Goal: Communication & Community: Answer question/provide support

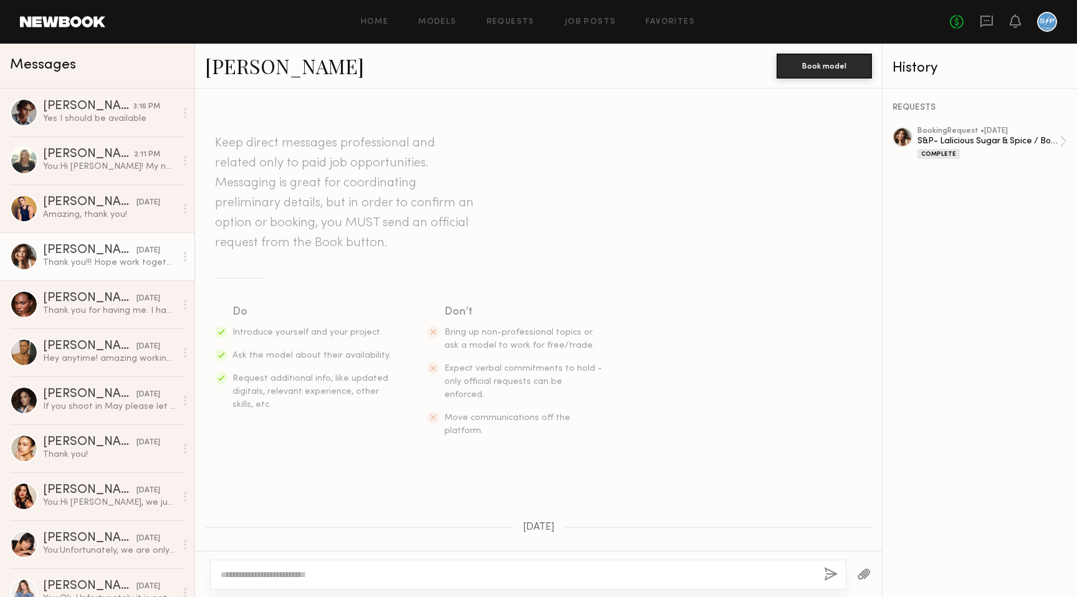
scroll to position [635, 0]
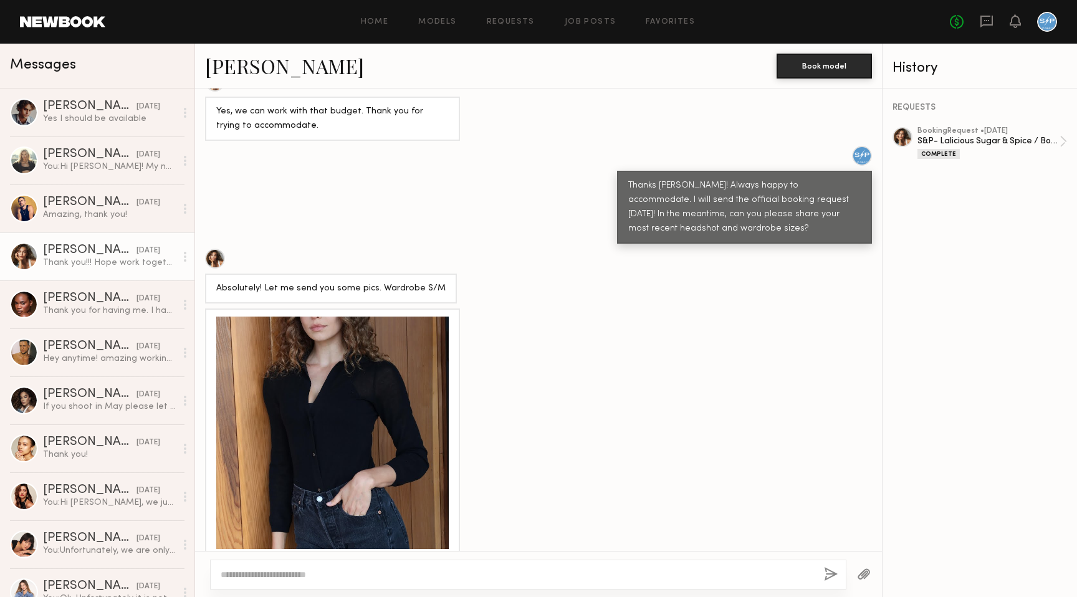
scroll to position [2031, 0]
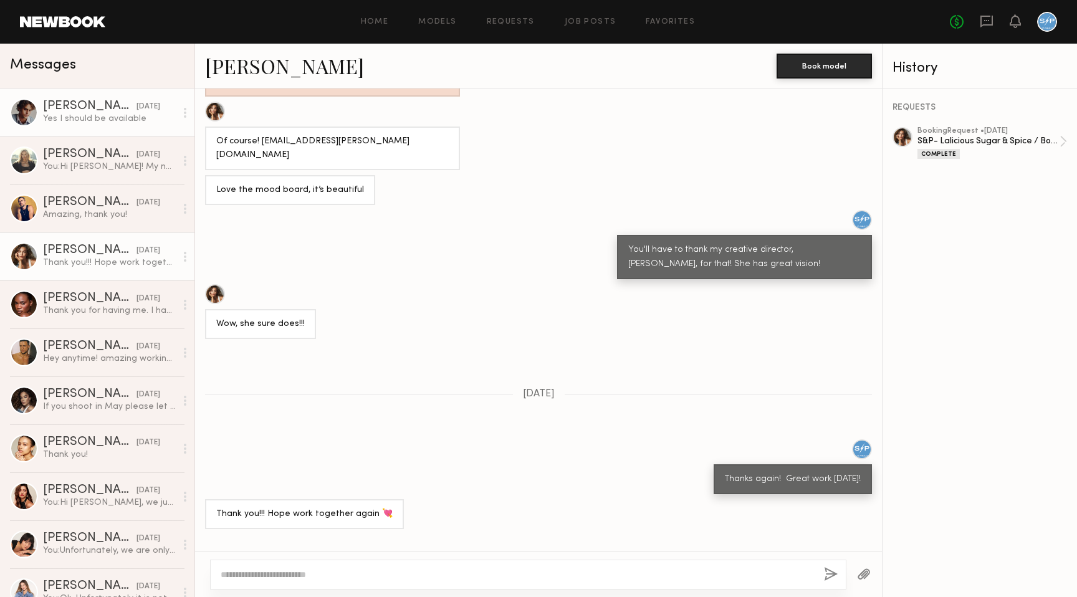
click at [103, 105] on div "[PERSON_NAME]" at bounding box center [90, 106] width 94 height 12
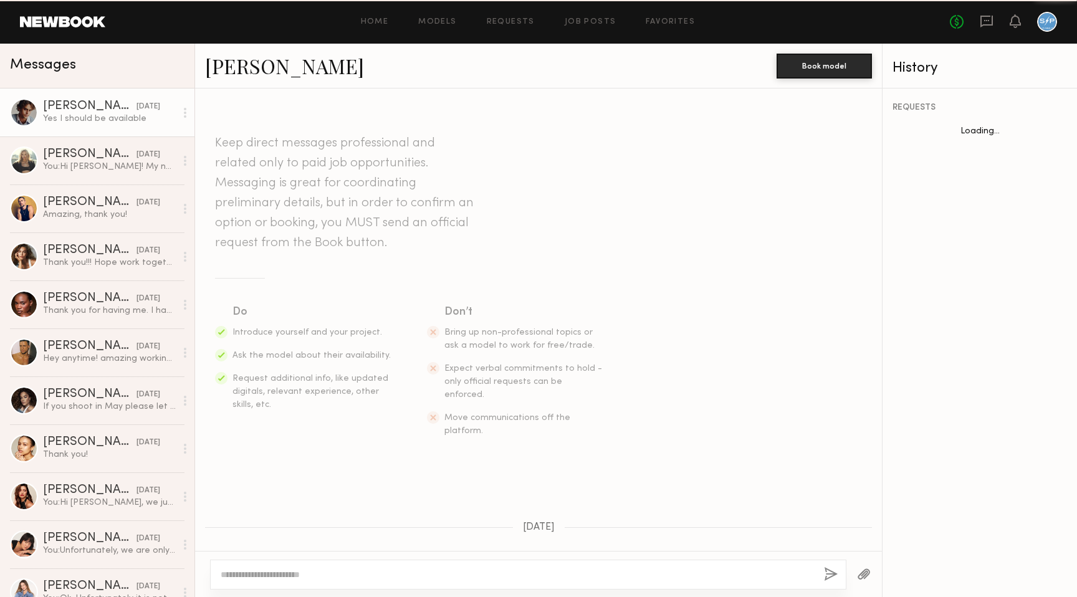
scroll to position [211, 0]
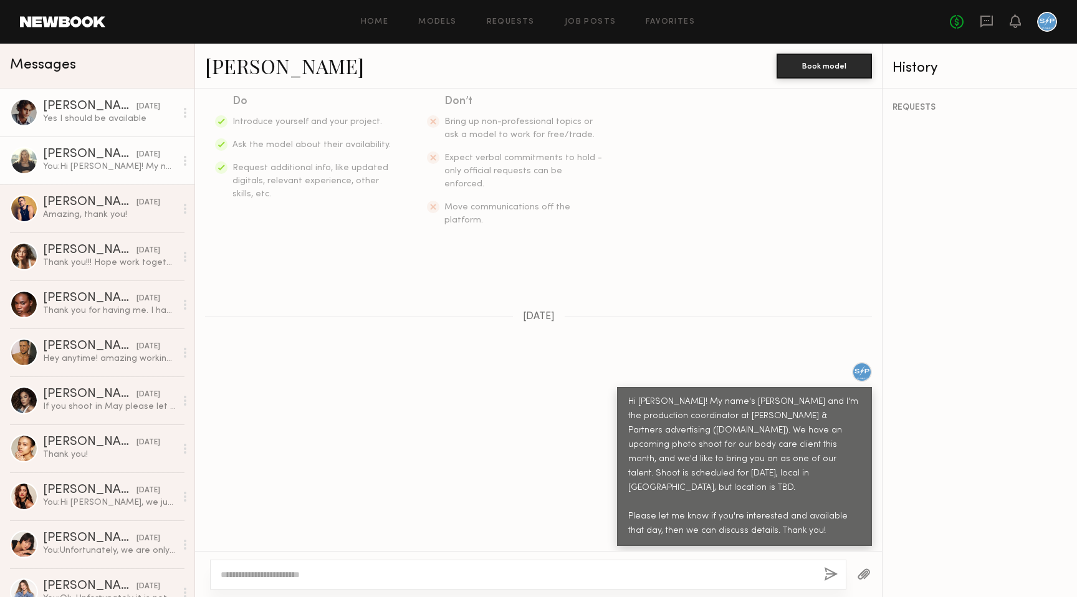
click at [86, 161] on div "You: Hi Daphne! My name's Brady and I'm the production coordinator at Siltanen …" at bounding box center [109, 167] width 133 height 12
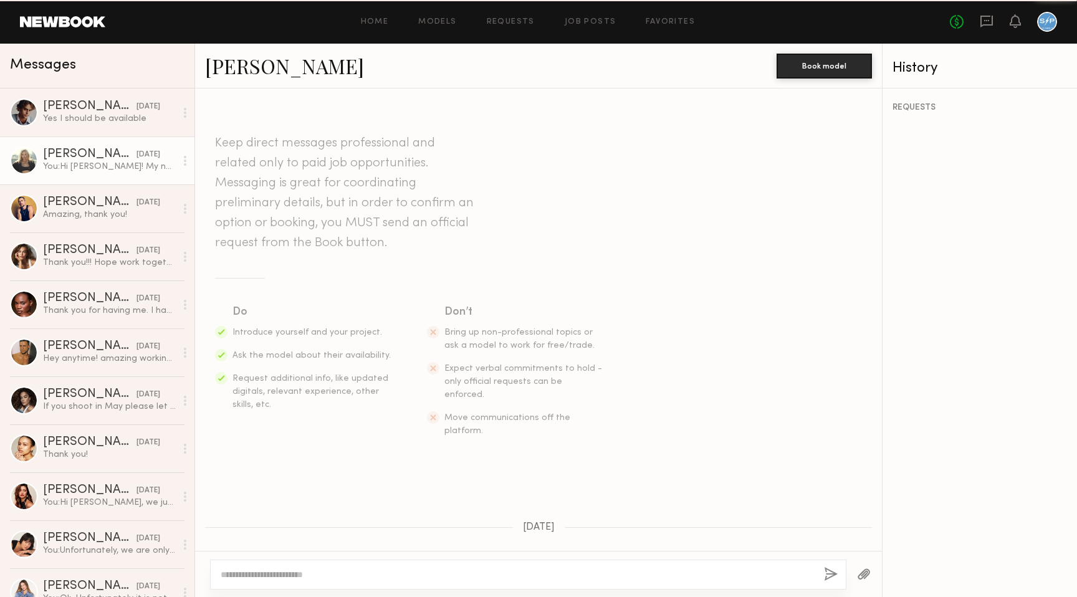
scroll to position [176, 0]
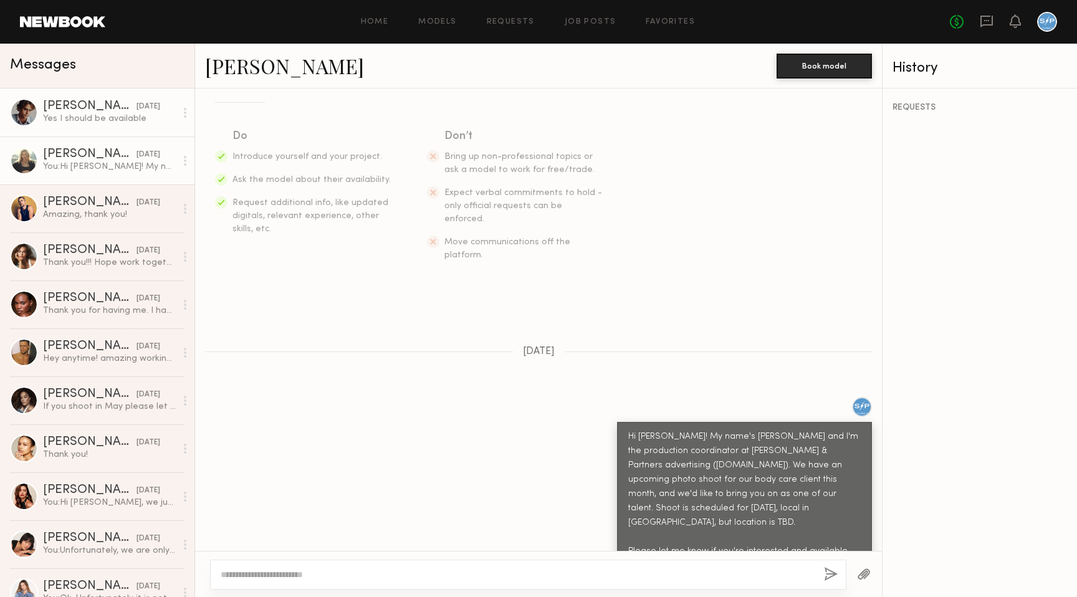
click at [99, 112] on div "[PERSON_NAME]" at bounding box center [90, 106] width 94 height 12
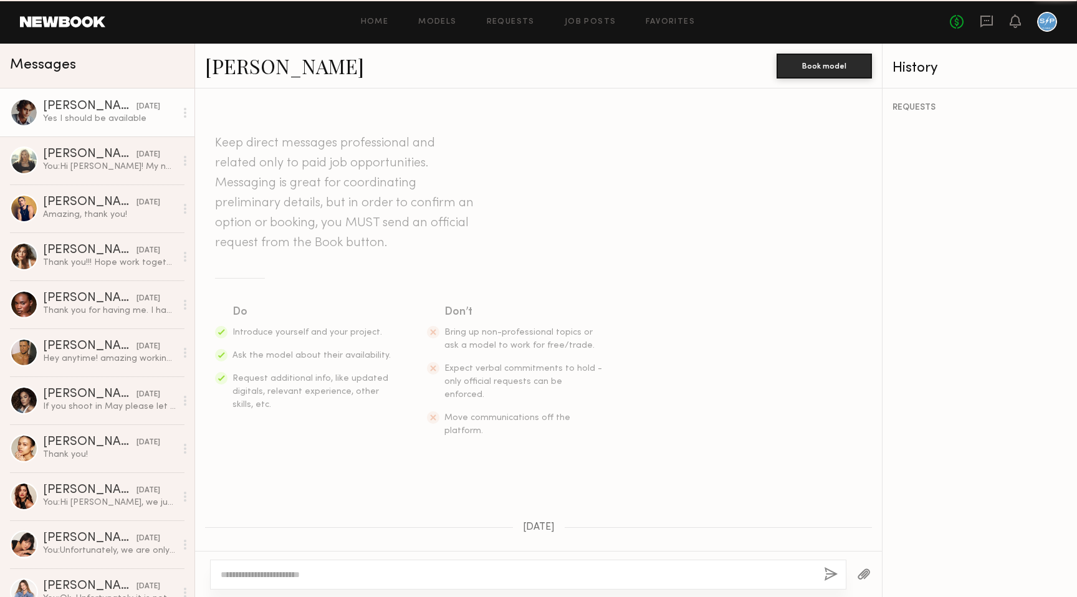
scroll to position [211, 0]
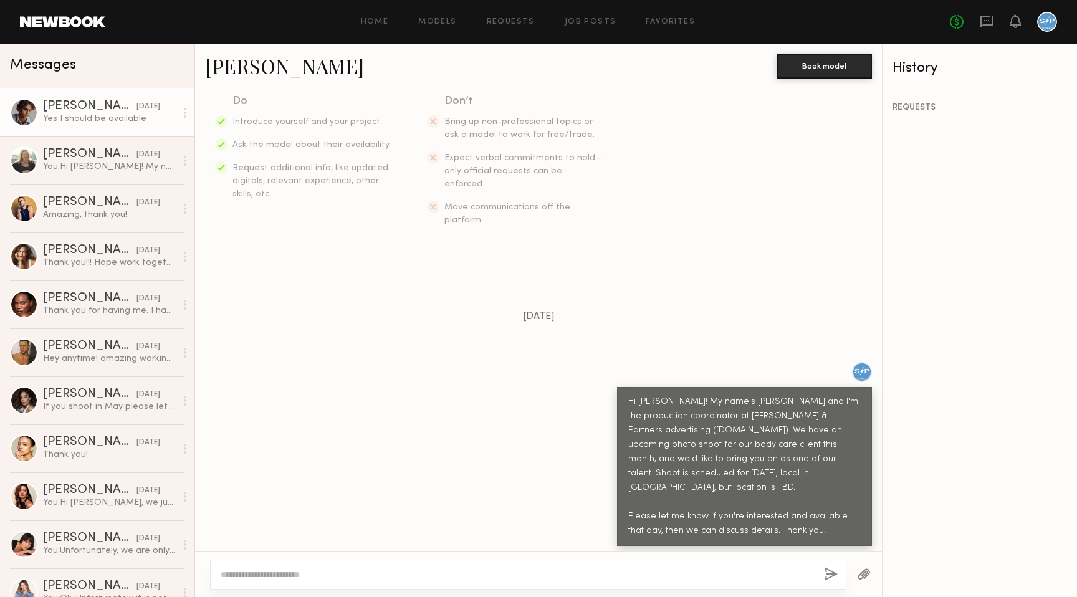
click at [375, 575] on textarea at bounding box center [517, 575] width 593 height 12
type textarea "**********"
click at [831, 579] on button "button" at bounding box center [831, 575] width 14 height 16
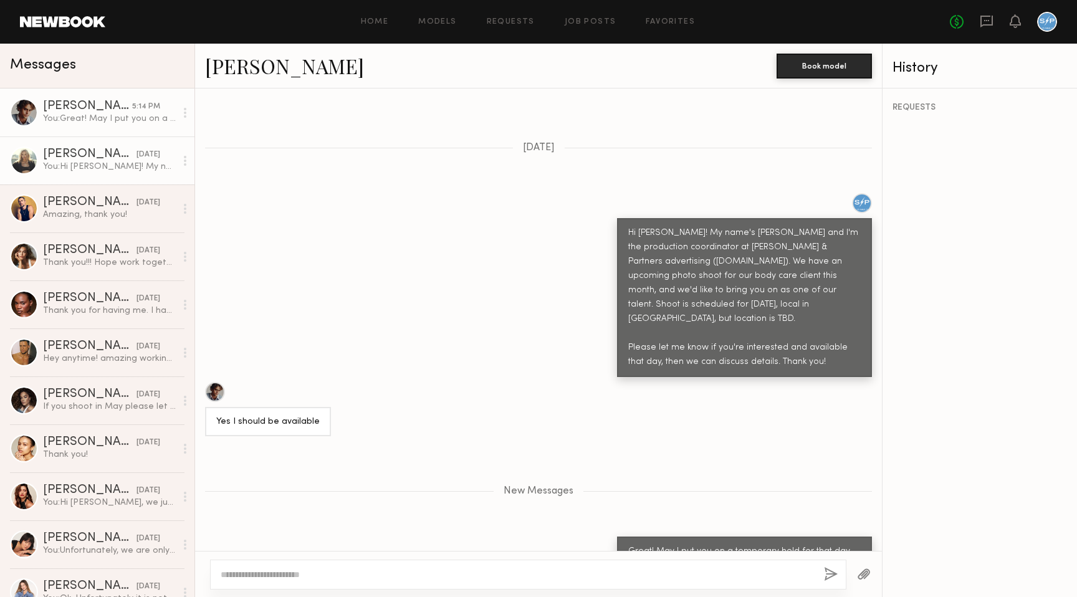
click at [101, 174] on link "Daphne L. yesterday You: Hi Daphne! My name's Brady and I'm the production coor…" at bounding box center [97, 161] width 194 height 48
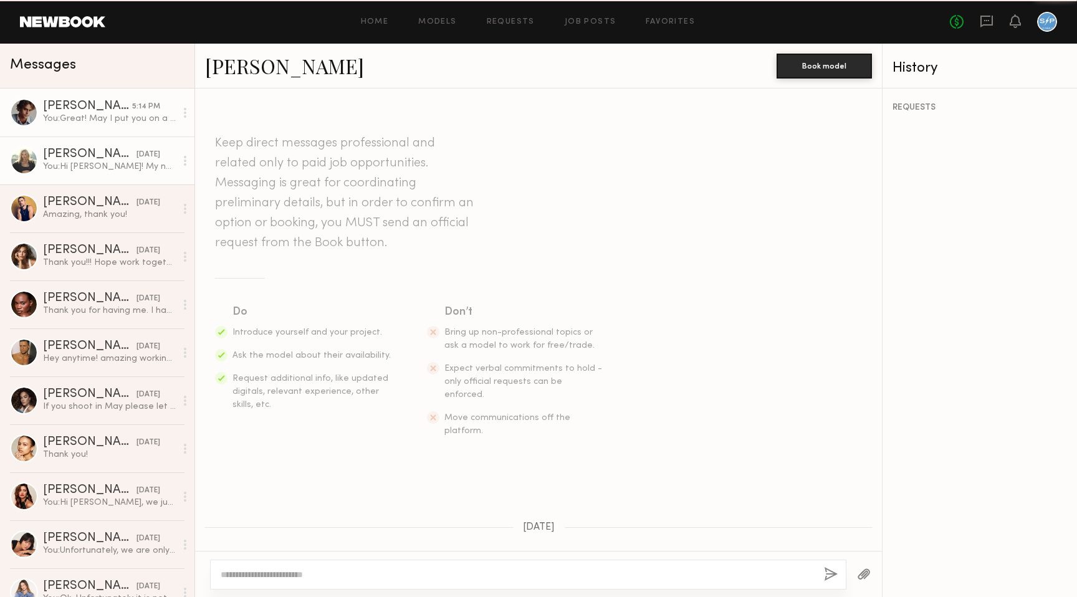
scroll to position [176, 0]
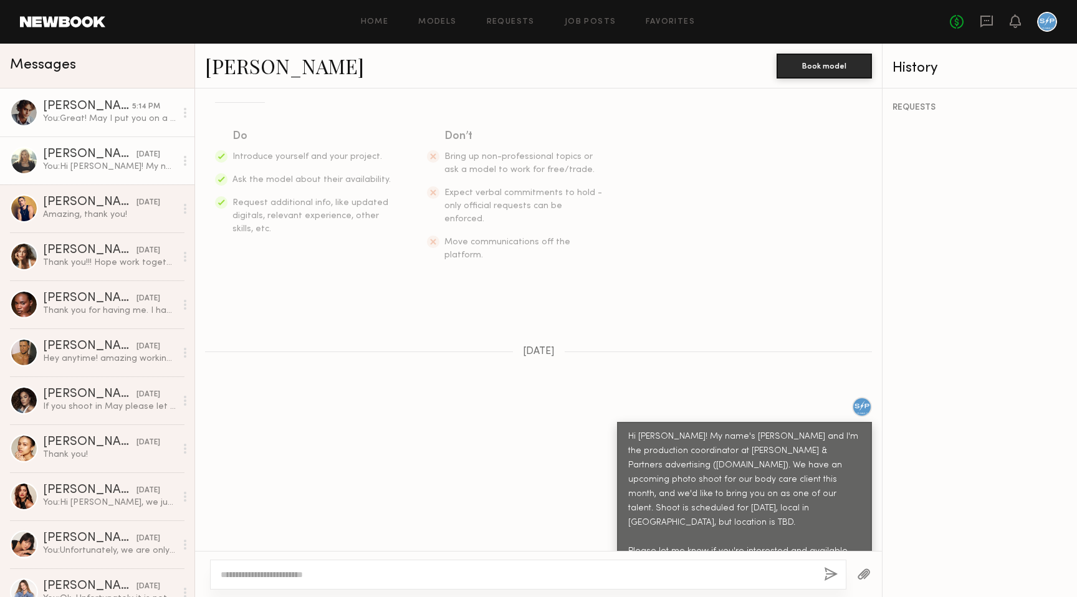
click at [122, 105] on div "[PERSON_NAME]" at bounding box center [87, 106] width 89 height 12
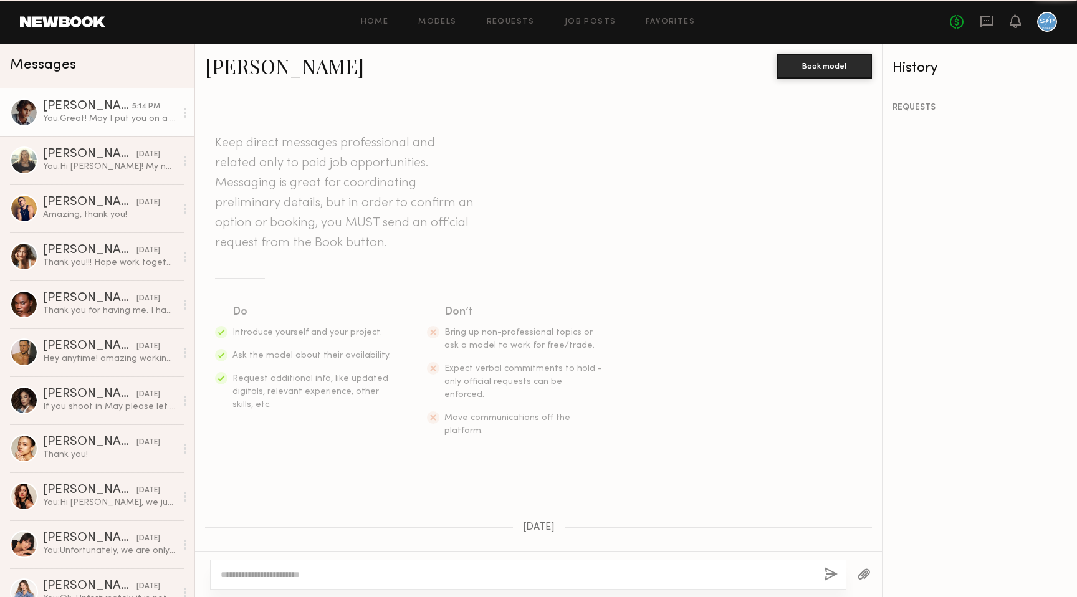
scroll to position [285, 0]
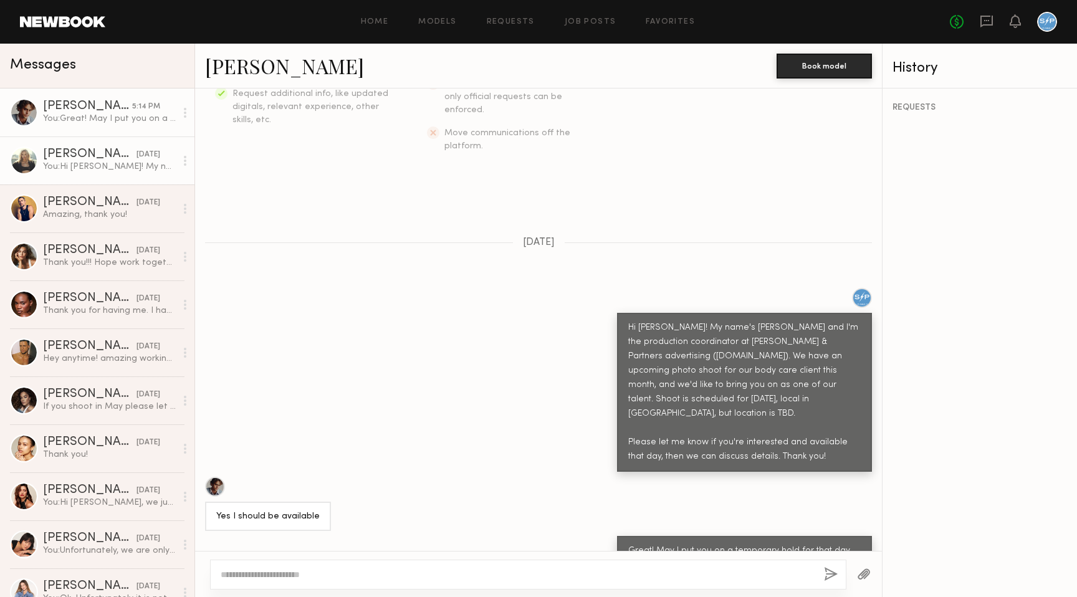
click at [123, 165] on div "You: Hi Daphne! My name's Brady and I'm the production coordinator at Siltanen …" at bounding box center [109, 167] width 133 height 12
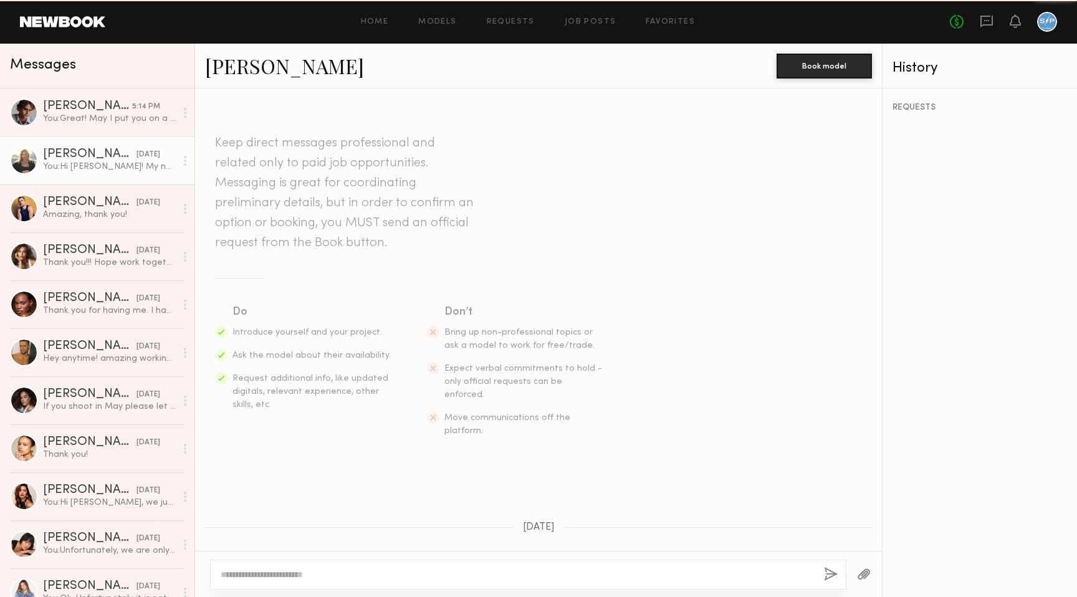
scroll to position [176, 0]
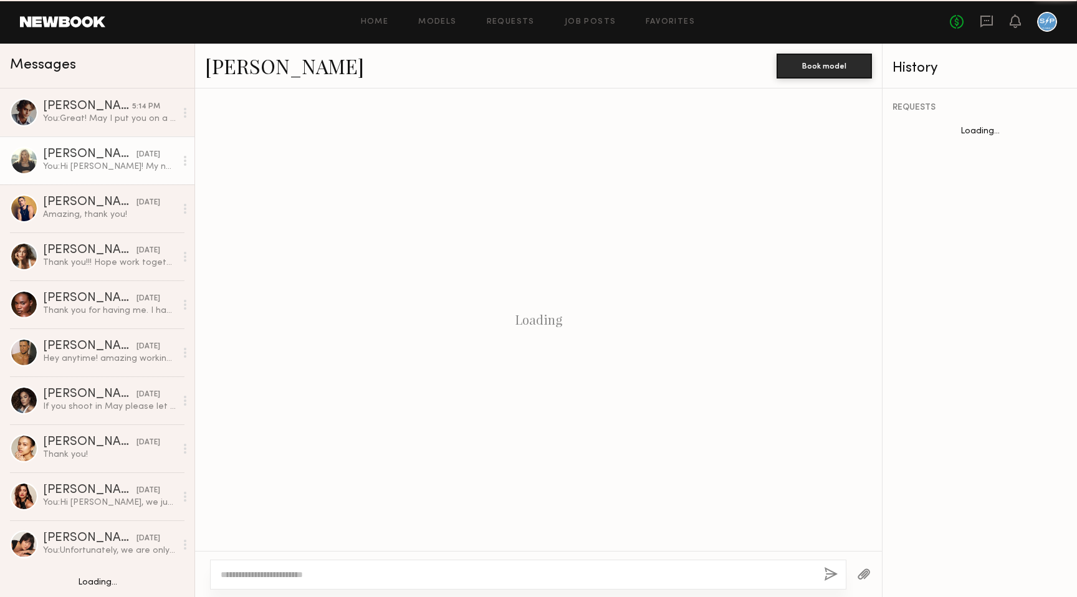
scroll to position [176, 0]
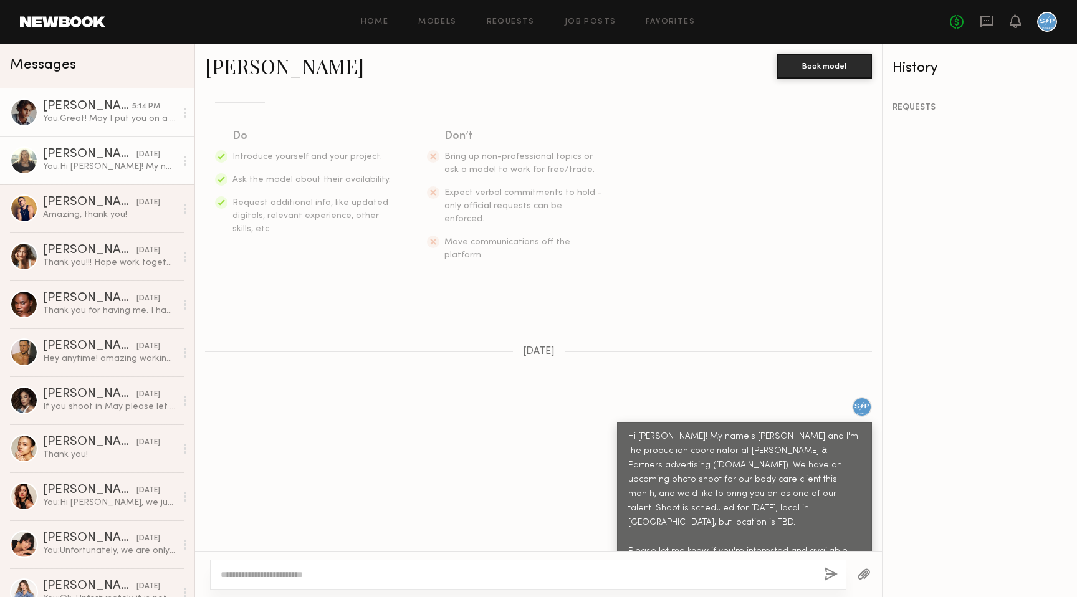
click at [56, 108] on div "[PERSON_NAME]" at bounding box center [87, 106] width 89 height 12
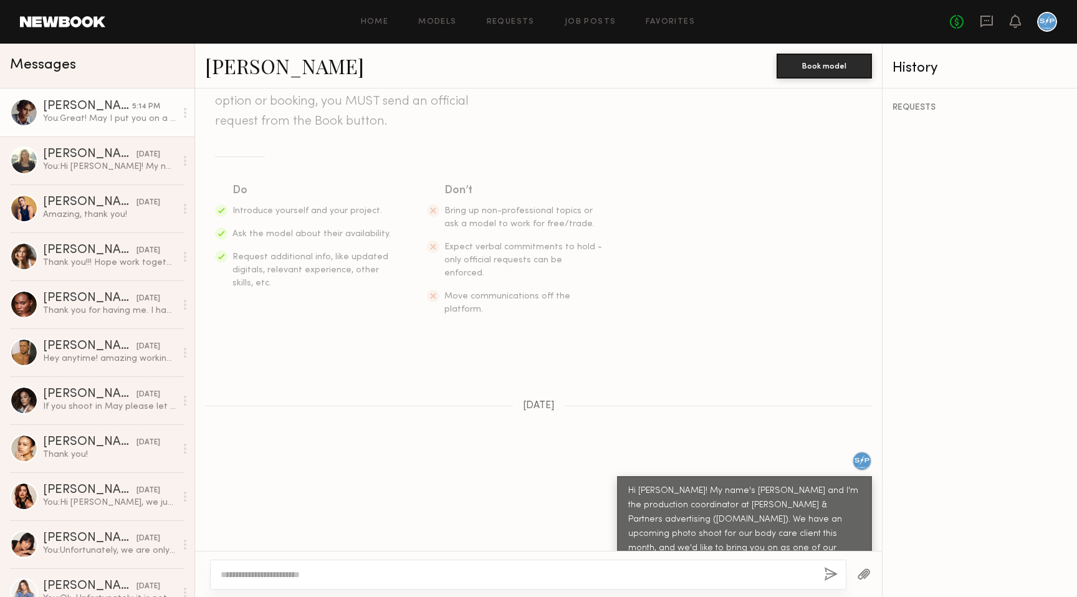
scroll to position [285, 0]
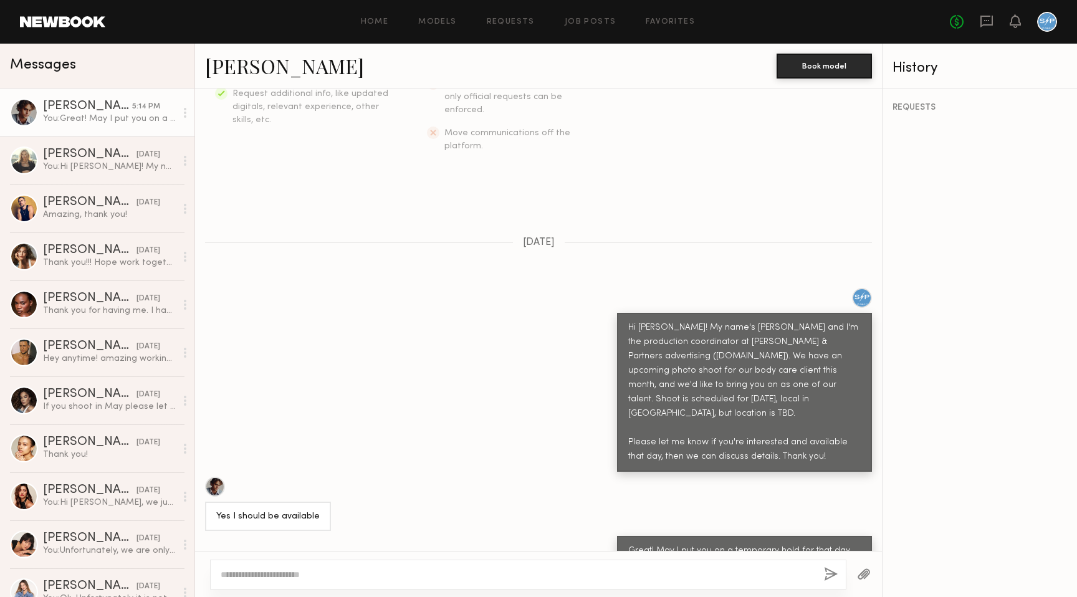
click at [696, 379] on div "Hi [PERSON_NAME]! My name's [PERSON_NAME] and I'm the production coordinator at…" at bounding box center [744, 392] width 233 height 143
click at [532, 233] on div "Keep direct messages professional and related only to paid job opportunities. M…" at bounding box center [538, 320] width 687 height 463
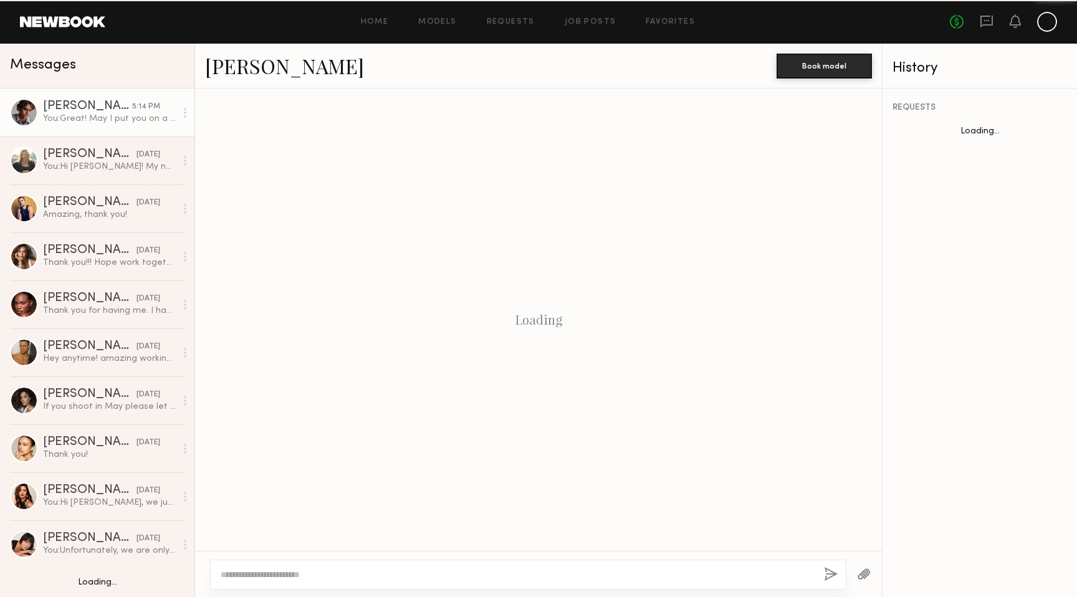
scroll to position [285, 0]
